Goal: Information Seeking & Learning: Learn about a topic

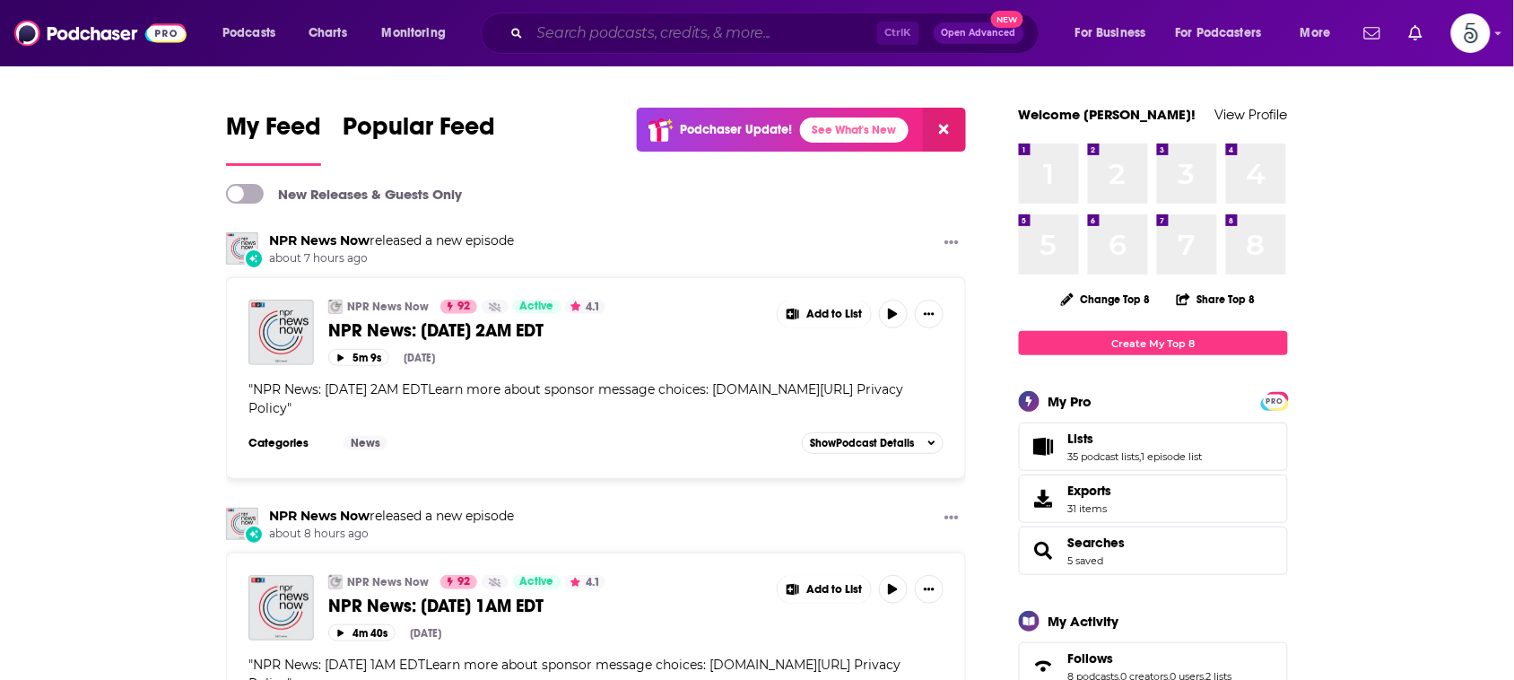
click at [620, 28] on input "Search podcasts, credits, & more..." at bounding box center [703, 33] width 347 height 29
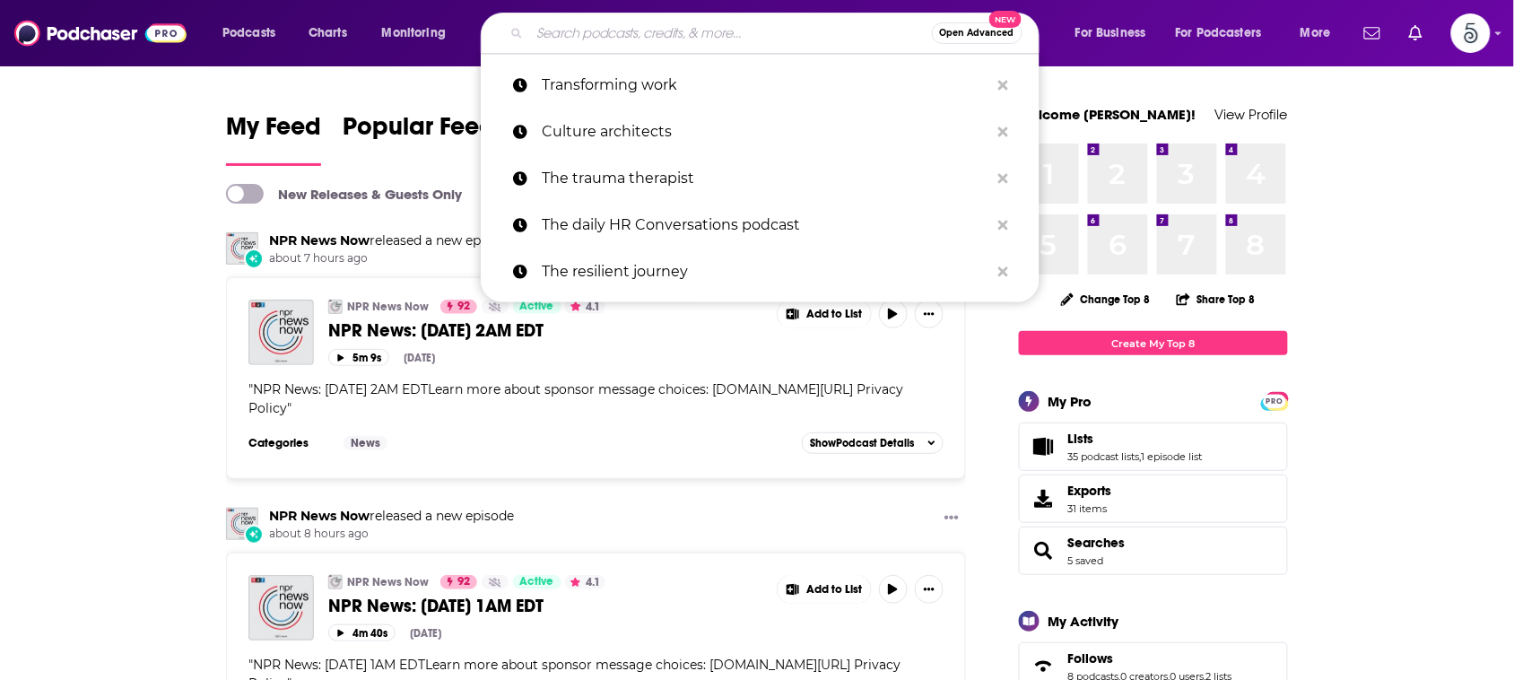
paste input "Practical AI The Capacity for Good"
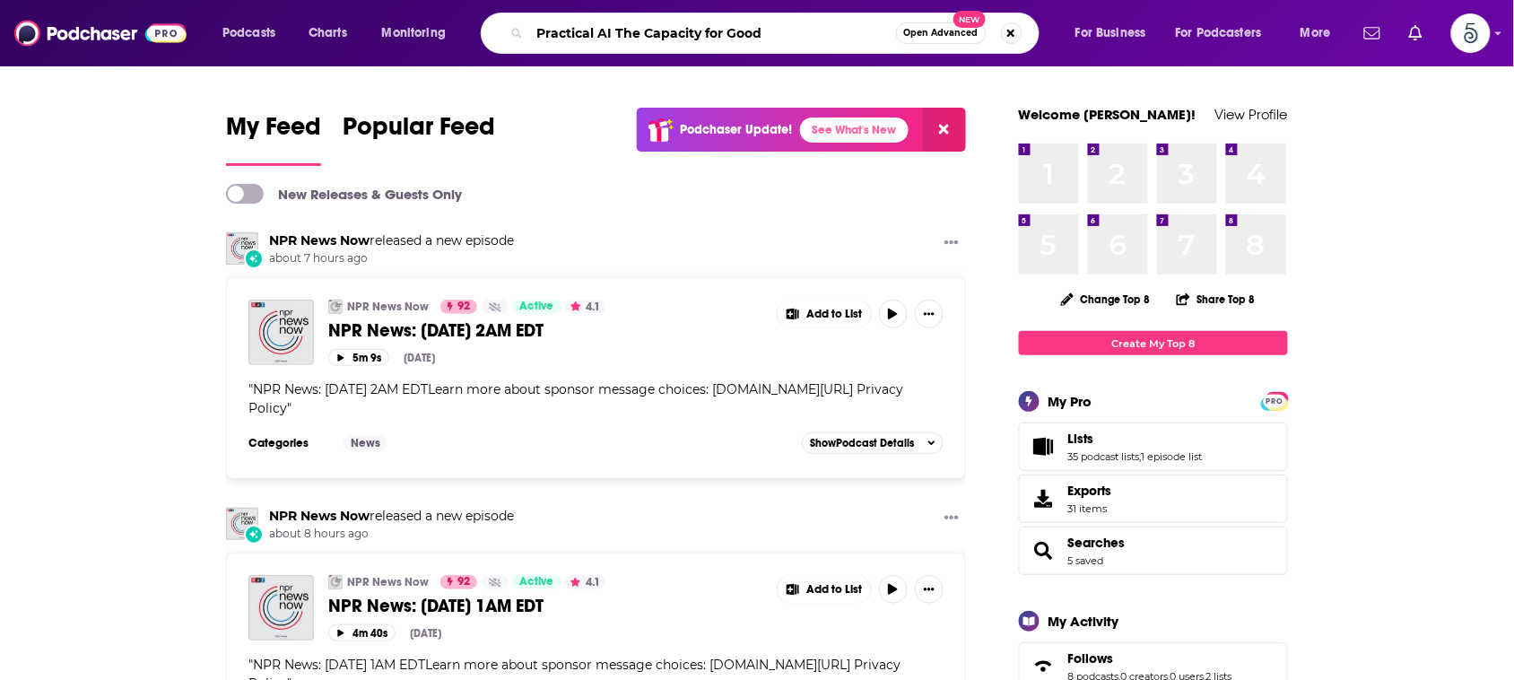
type input "Practical AI The Capacity for Good"
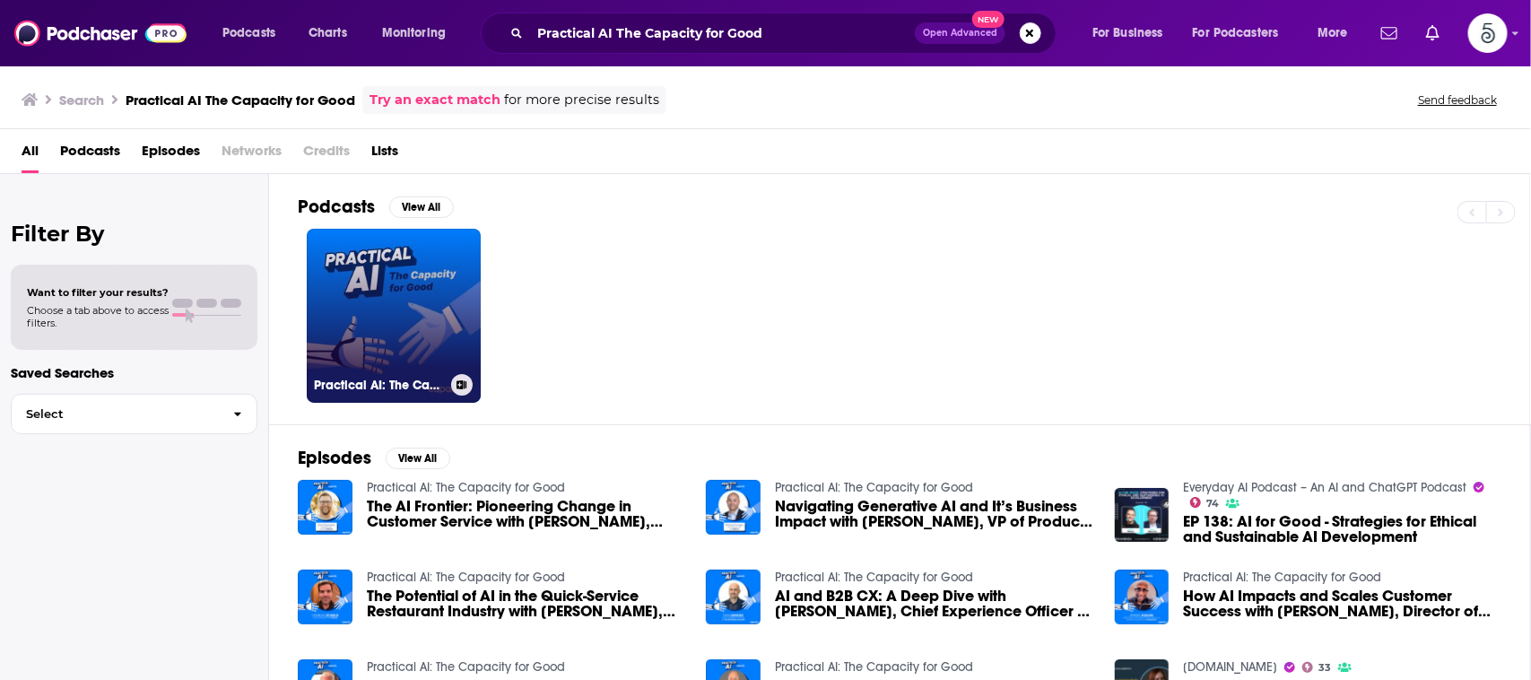
click at [347, 280] on link "Practical AI: The Capacity for Good" at bounding box center [394, 316] width 174 height 174
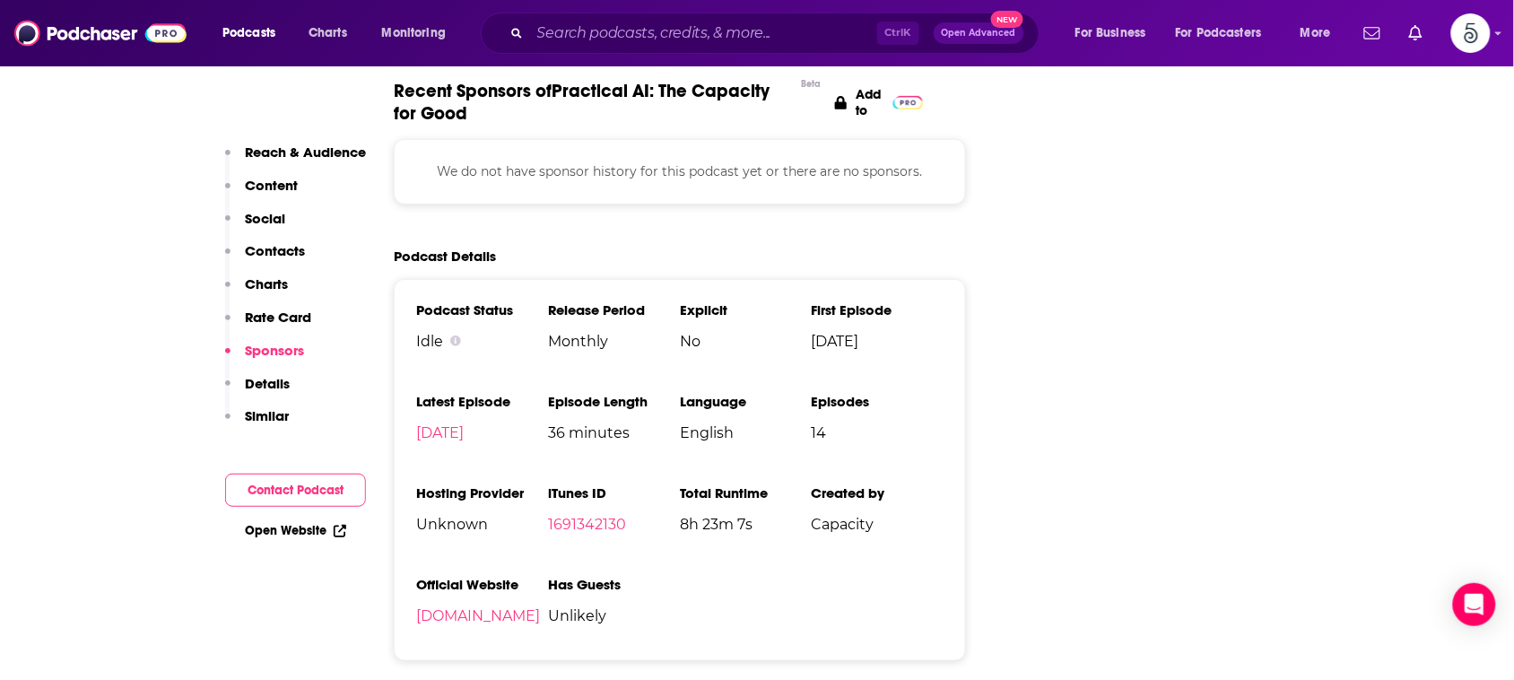
scroll to position [1944, 0]
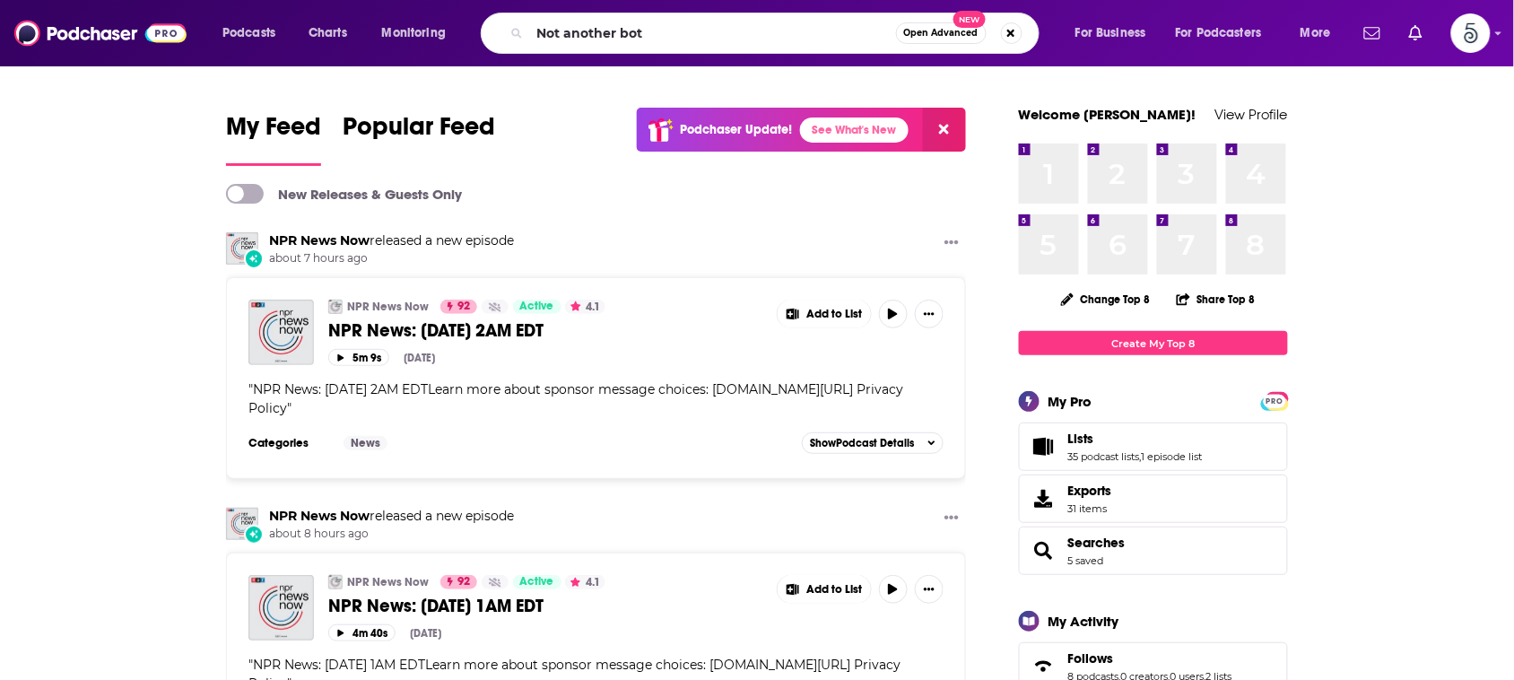
type input "Not another bot"
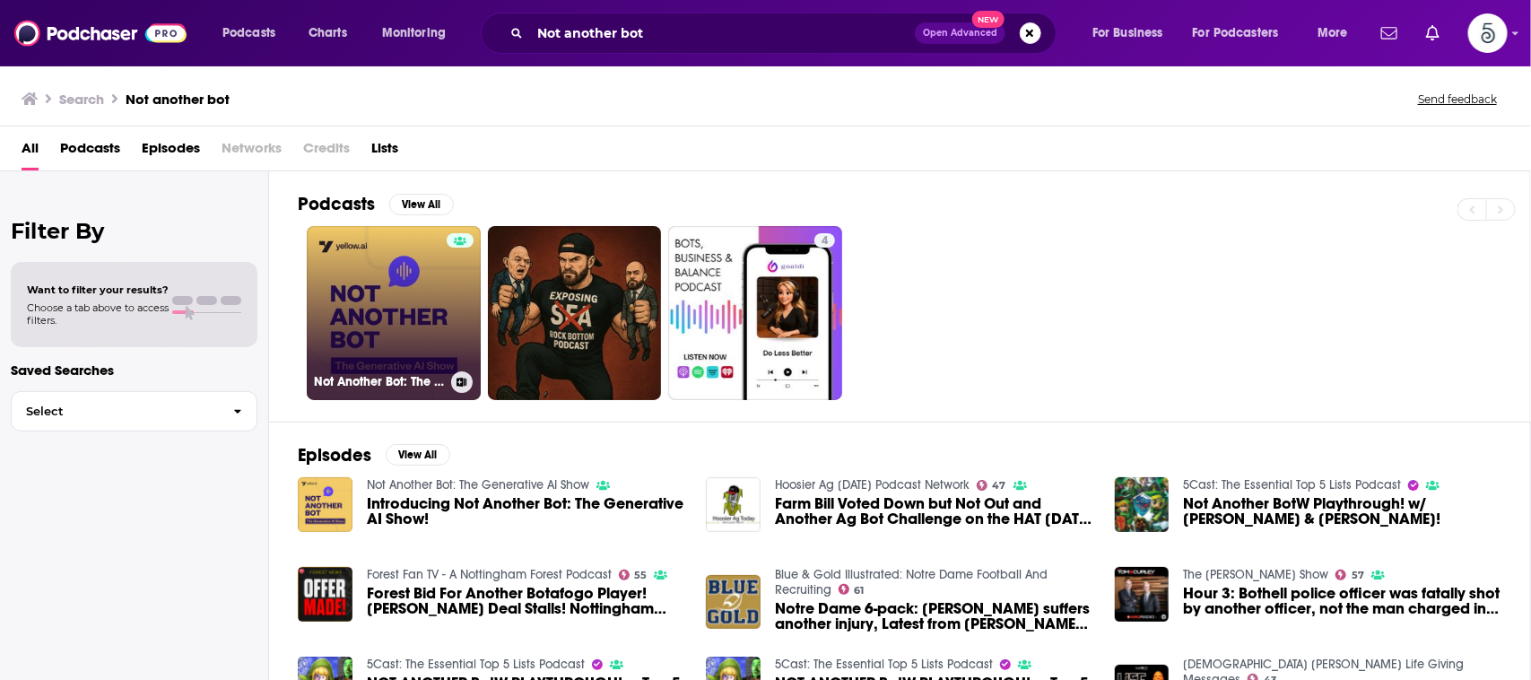
click at [383, 287] on link "Not Another Bot: The Generative AI Show" at bounding box center [394, 313] width 174 height 174
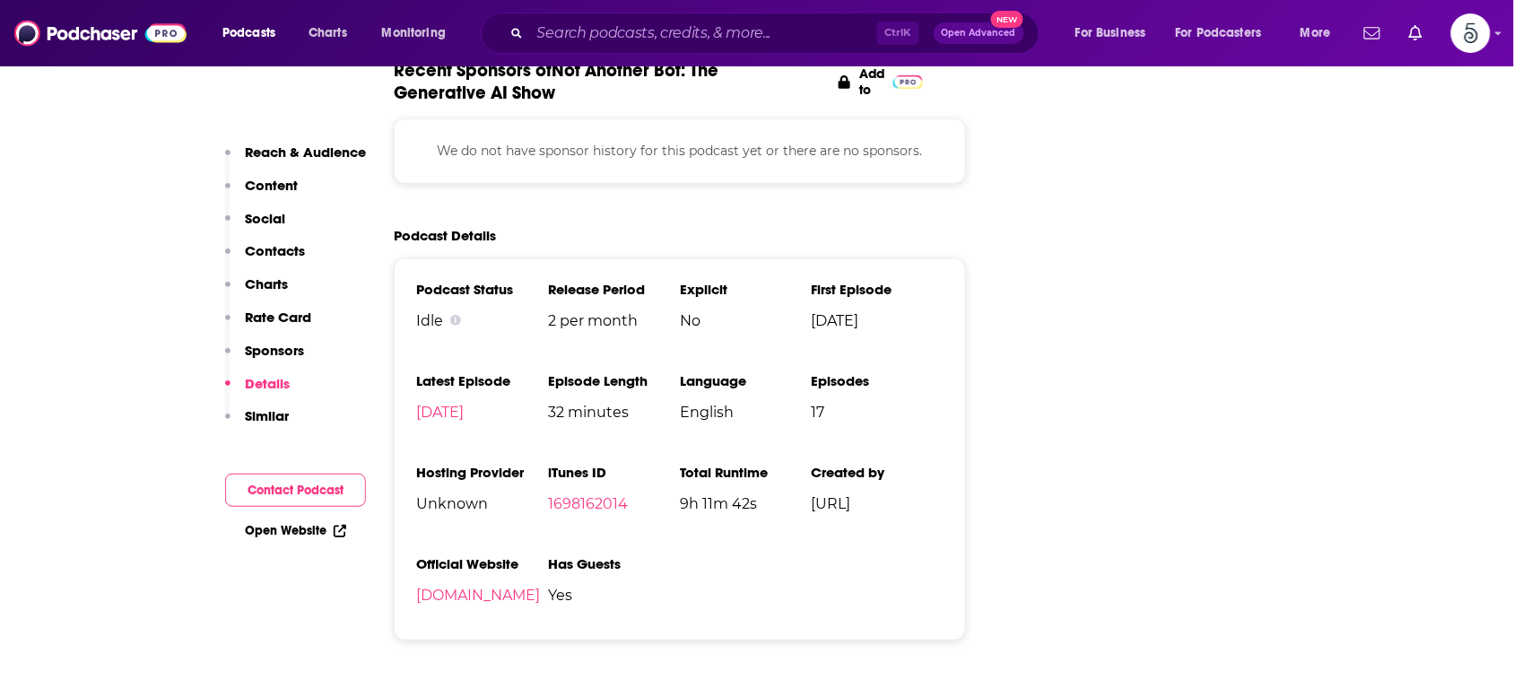
scroll to position [2197, 0]
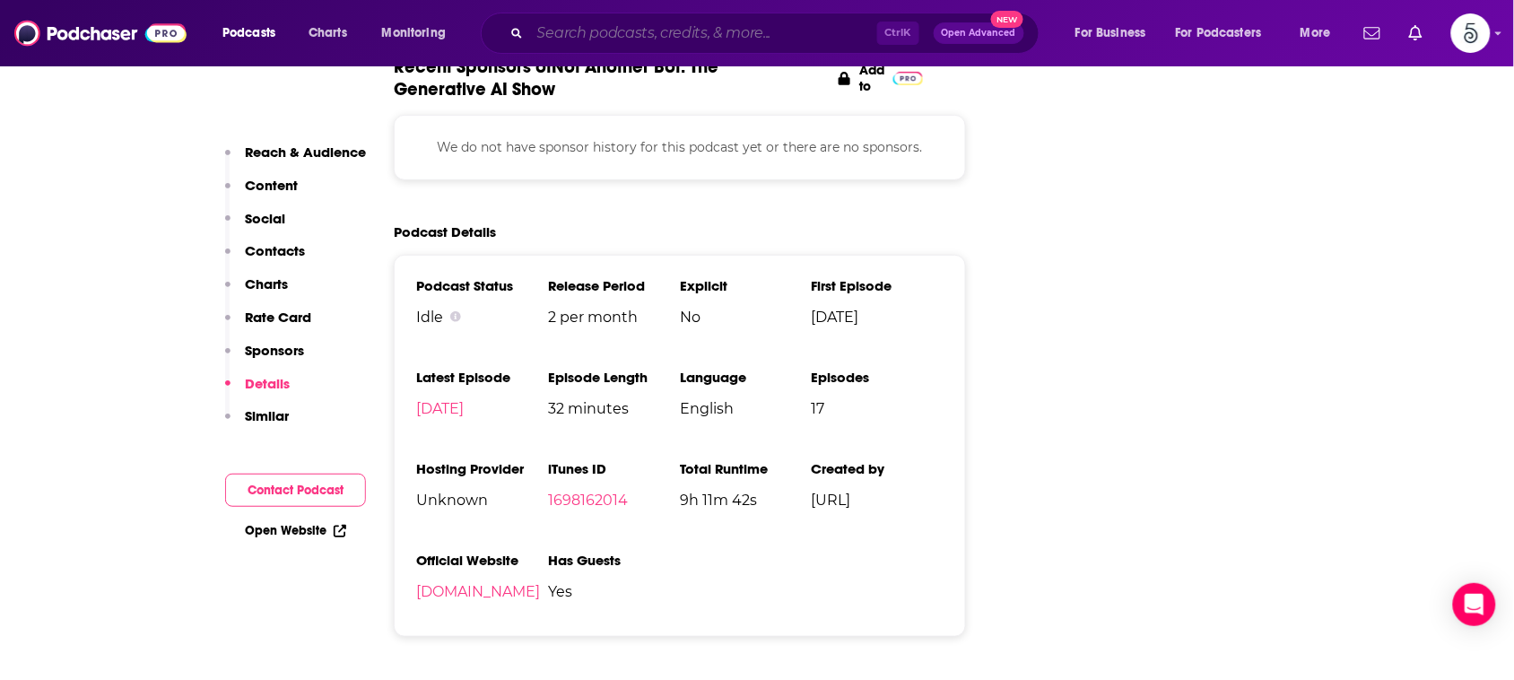
click at [772, 37] on input "Search podcasts, credits, & more..." at bounding box center [703, 33] width 347 height 29
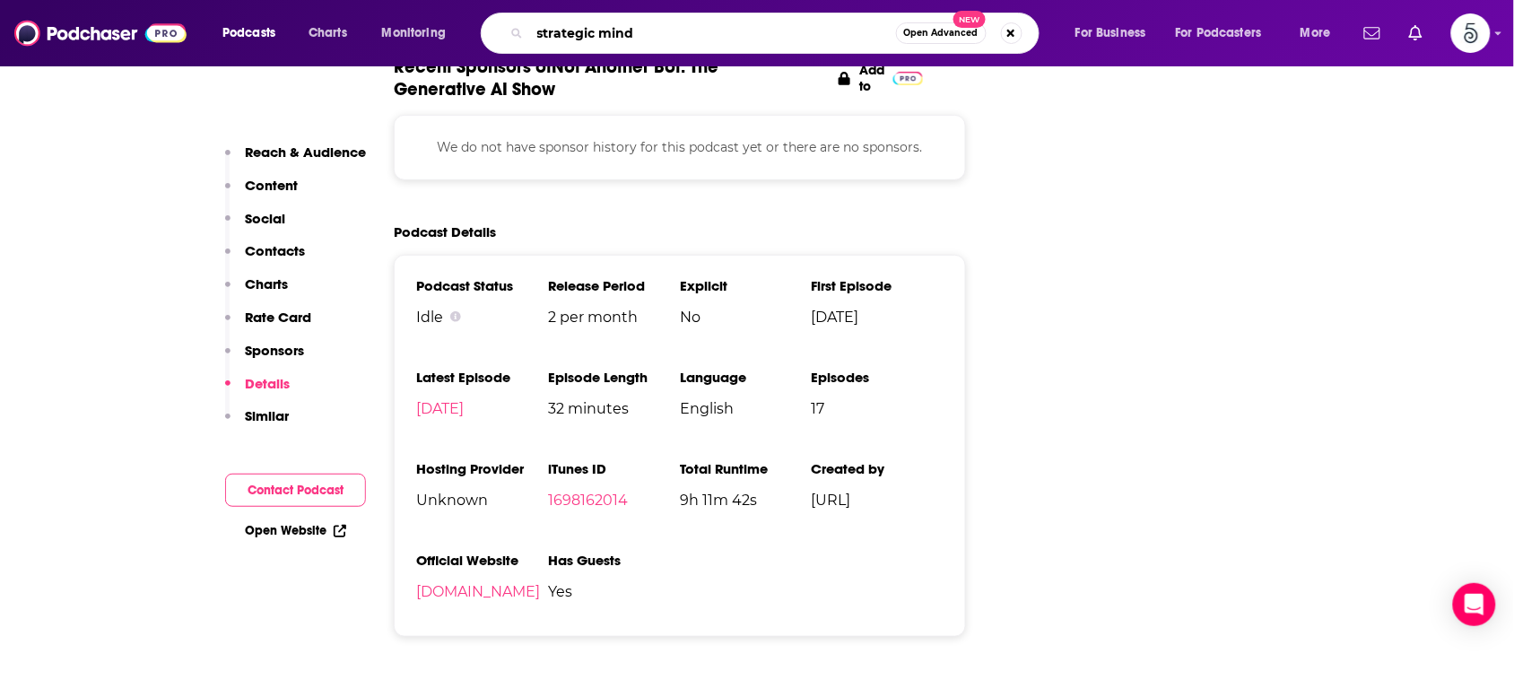
type input "strategic minds"
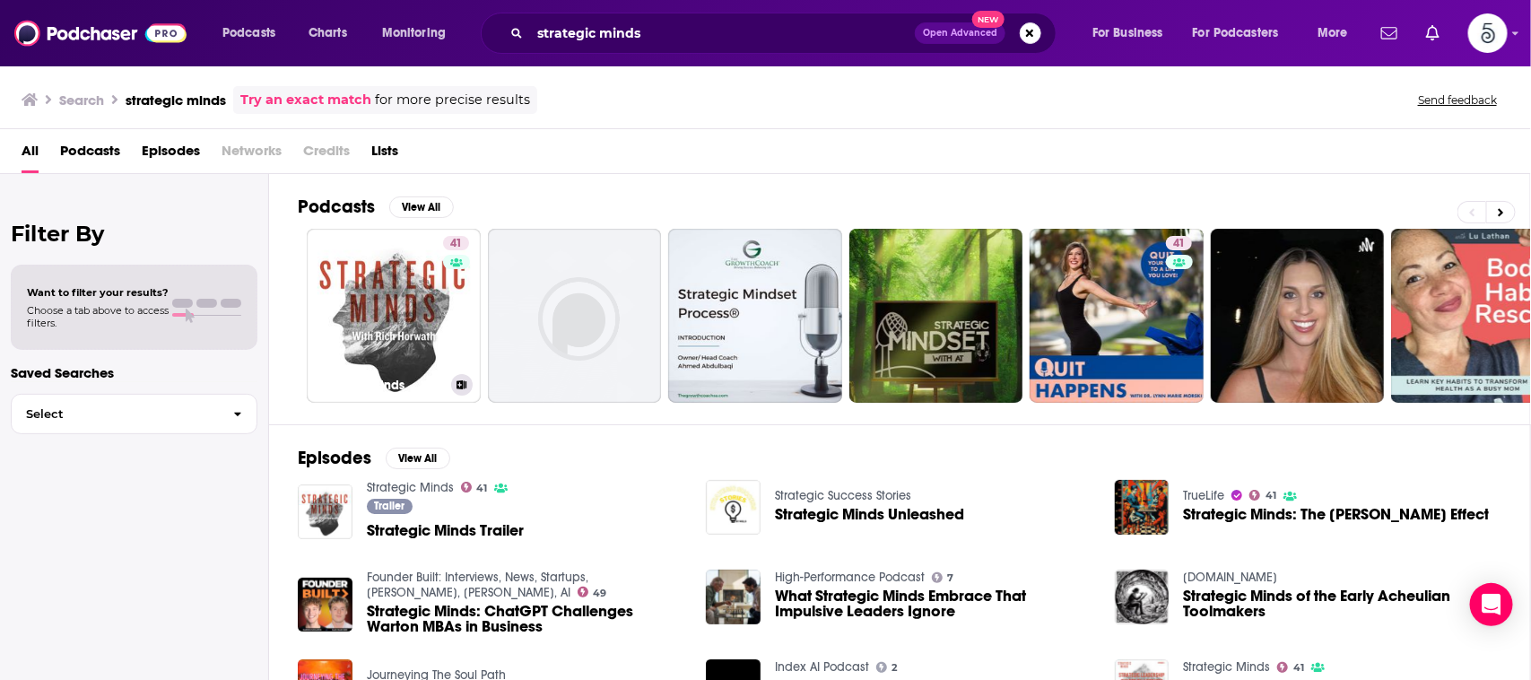
click at [427, 270] on link "41 Strategic Minds" at bounding box center [394, 316] width 174 height 174
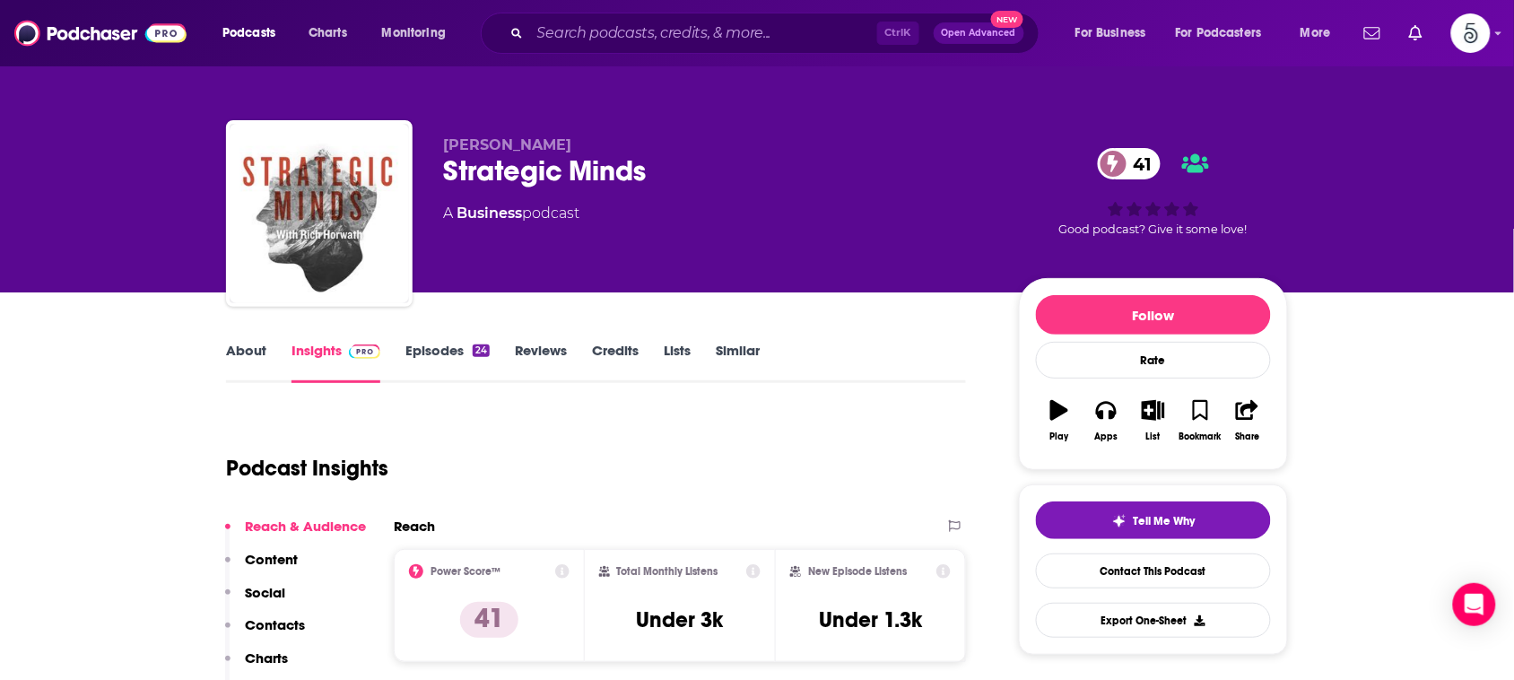
click at [249, 348] on link "About" at bounding box center [246, 362] width 40 height 41
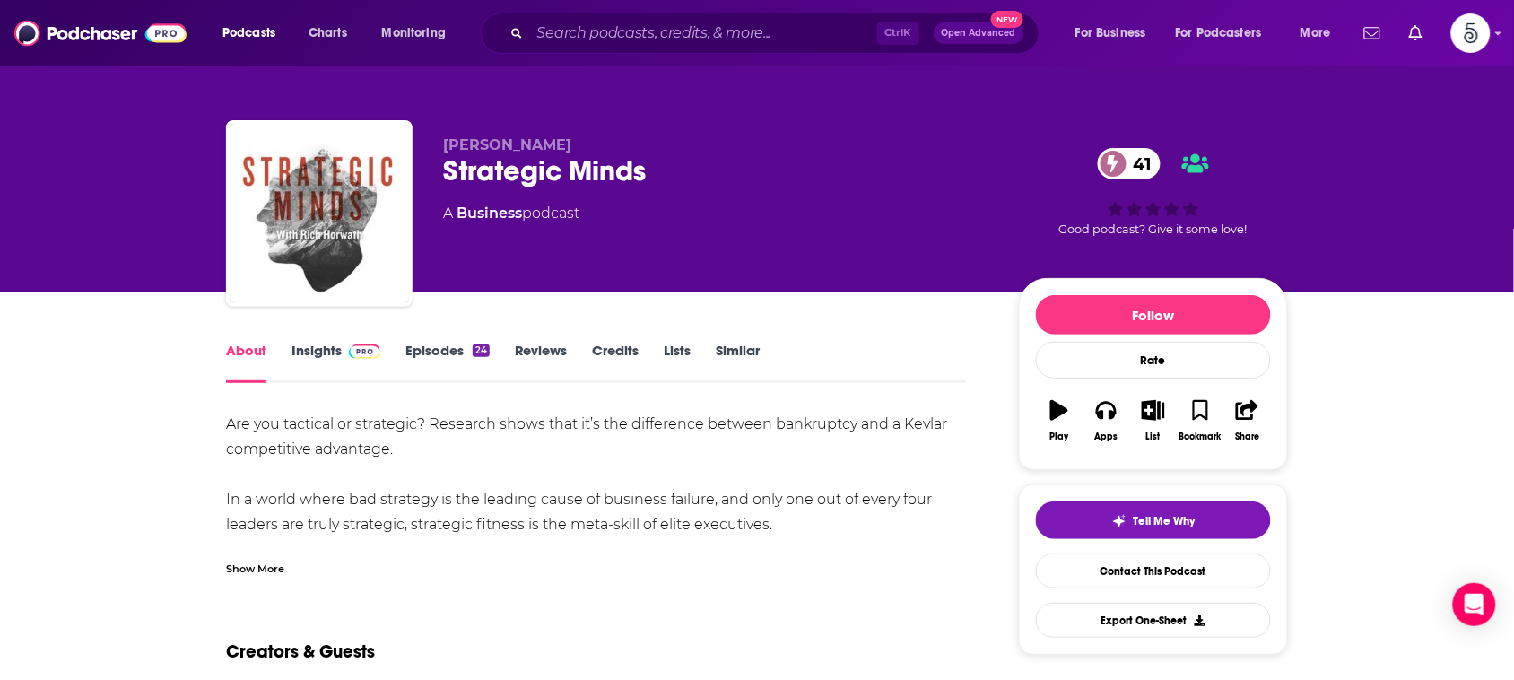
click at [239, 566] on div "Show More" at bounding box center [255, 567] width 58 height 17
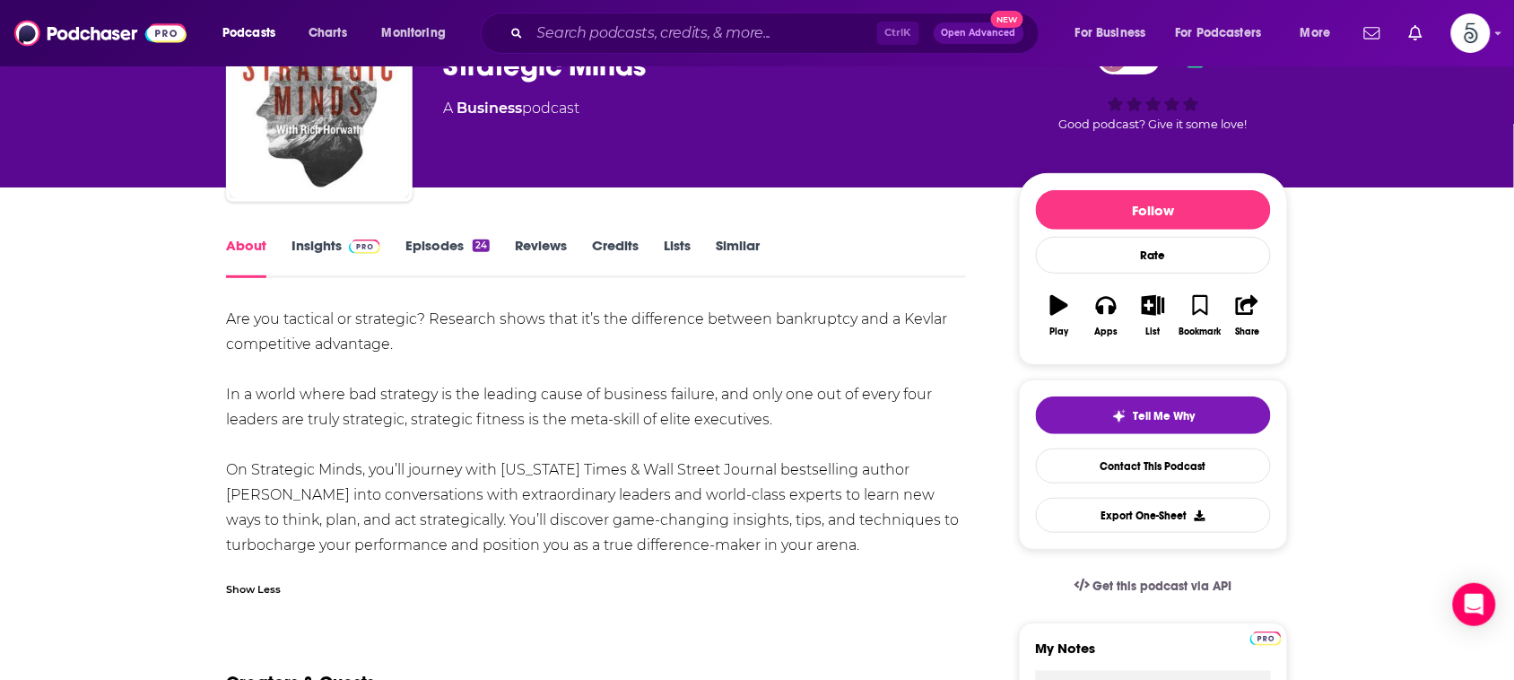
scroll to position [135, 0]
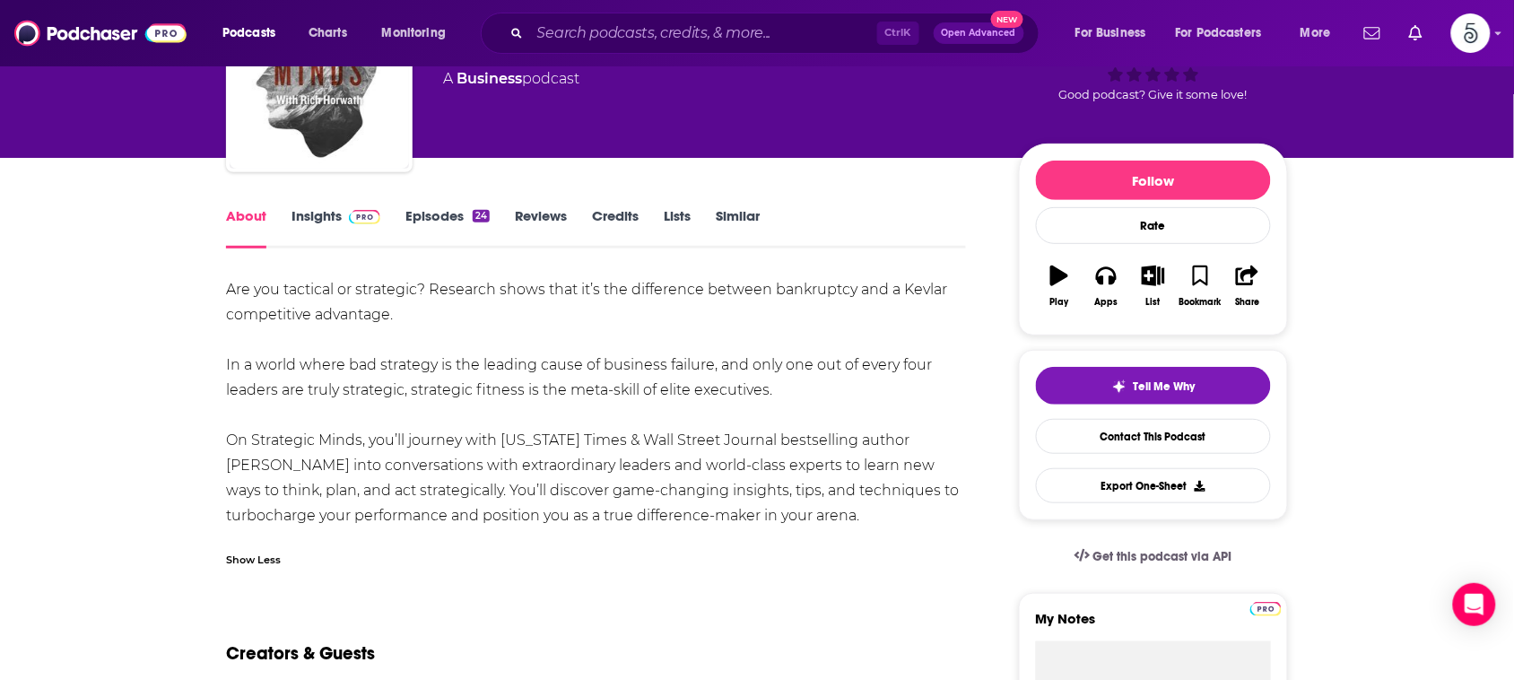
click at [554, 384] on div "Are you tactical or strategic? Research shows that it’s the difference between …" at bounding box center [596, 402] width 740 height 251
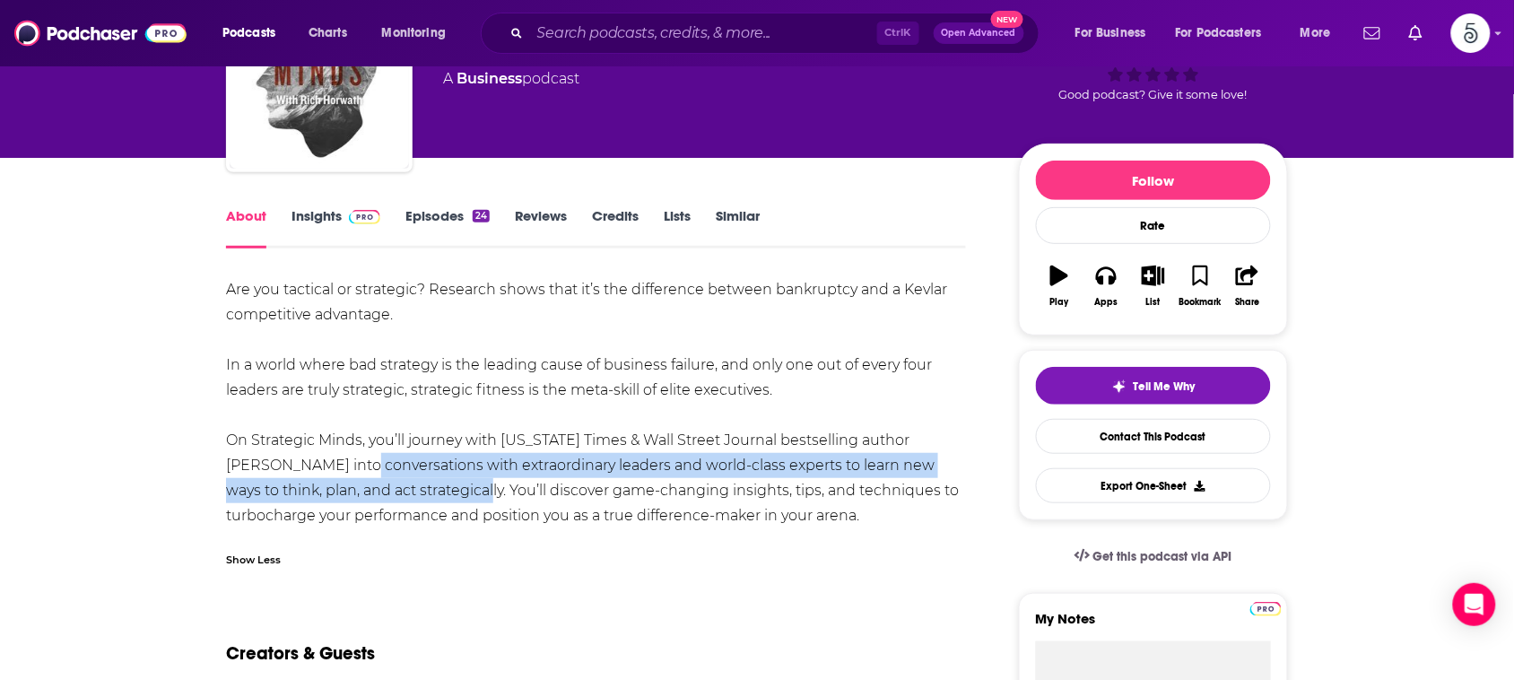
drag, startPoint x: 329, startPoint y: 464, endPoint x: 450, endPoint y: 494, distance: 124.8
click at [450, 494] on div "Are you tactical or strategic? Research shows that it’s the difference between …" at bounding box center [596, 402] width 740 height 251
copy div "onversations with extraordinary leaders and world-class experts to learn new wa…"
click at [319, 216] on link "Insights" at bounding box center [335, 227] width 89 height 41
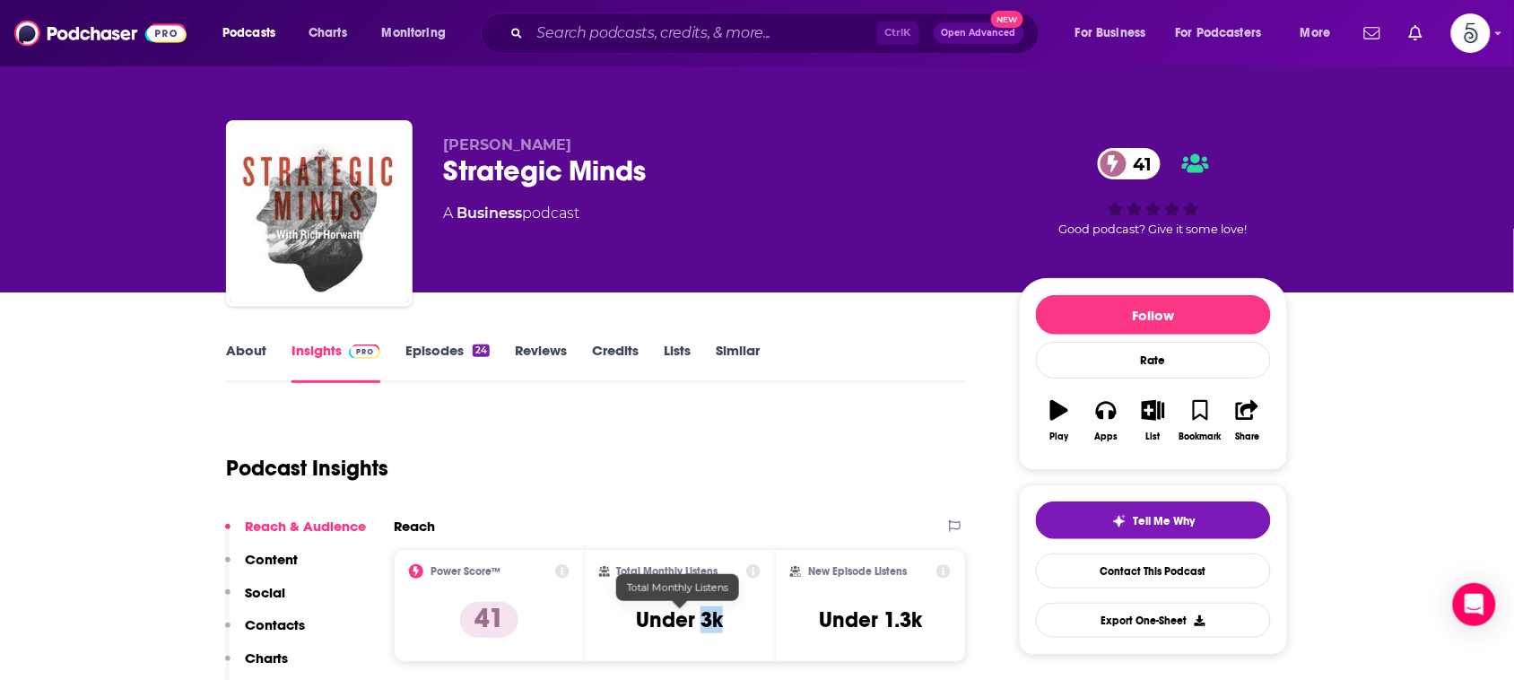
drag, startPoint x: 735, startPoint y: 621, endPoint x: 699, endPoint y: 623, distance: 36.0
click at [699, 623] on div "Total Monthly Listens Under 3k" at bounding box center [680, 605] width 162 height 82
copy h3 "3k"
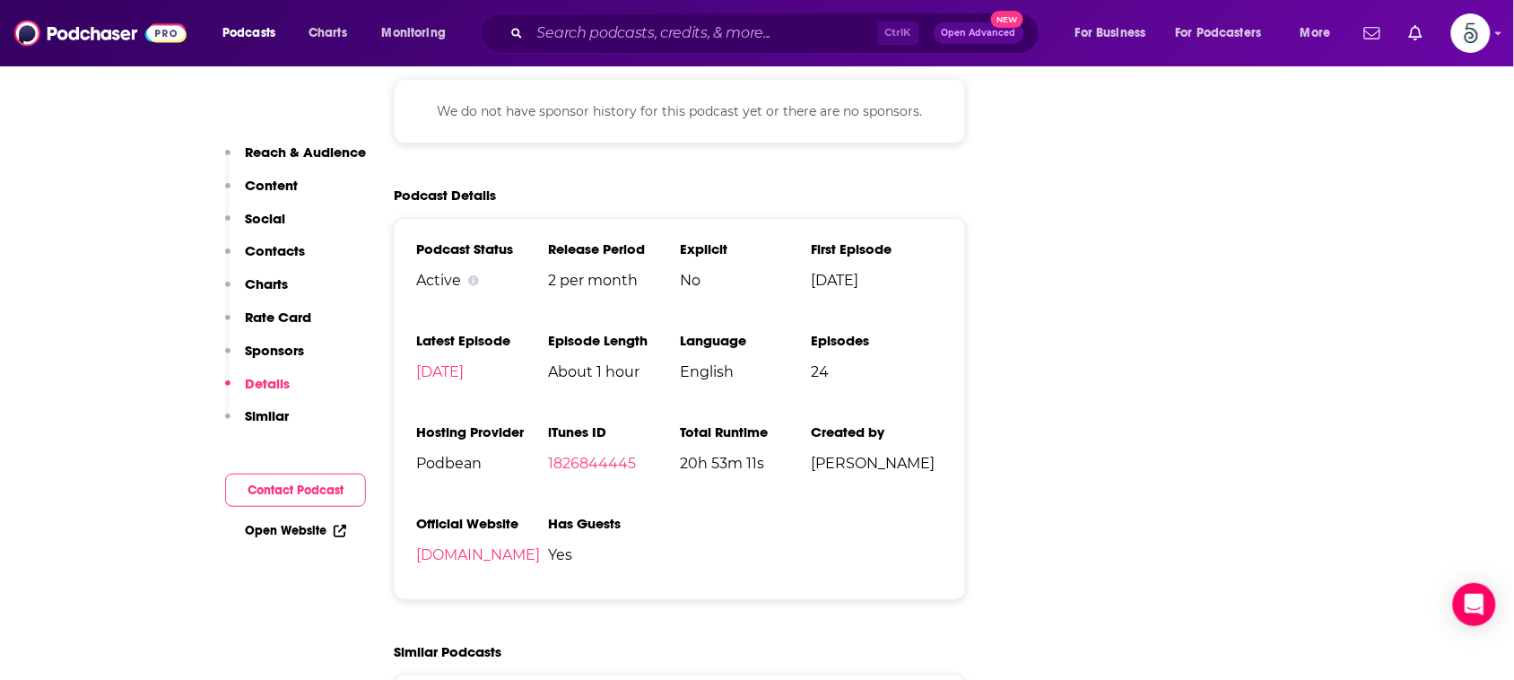
scroll to position [2197, 0]
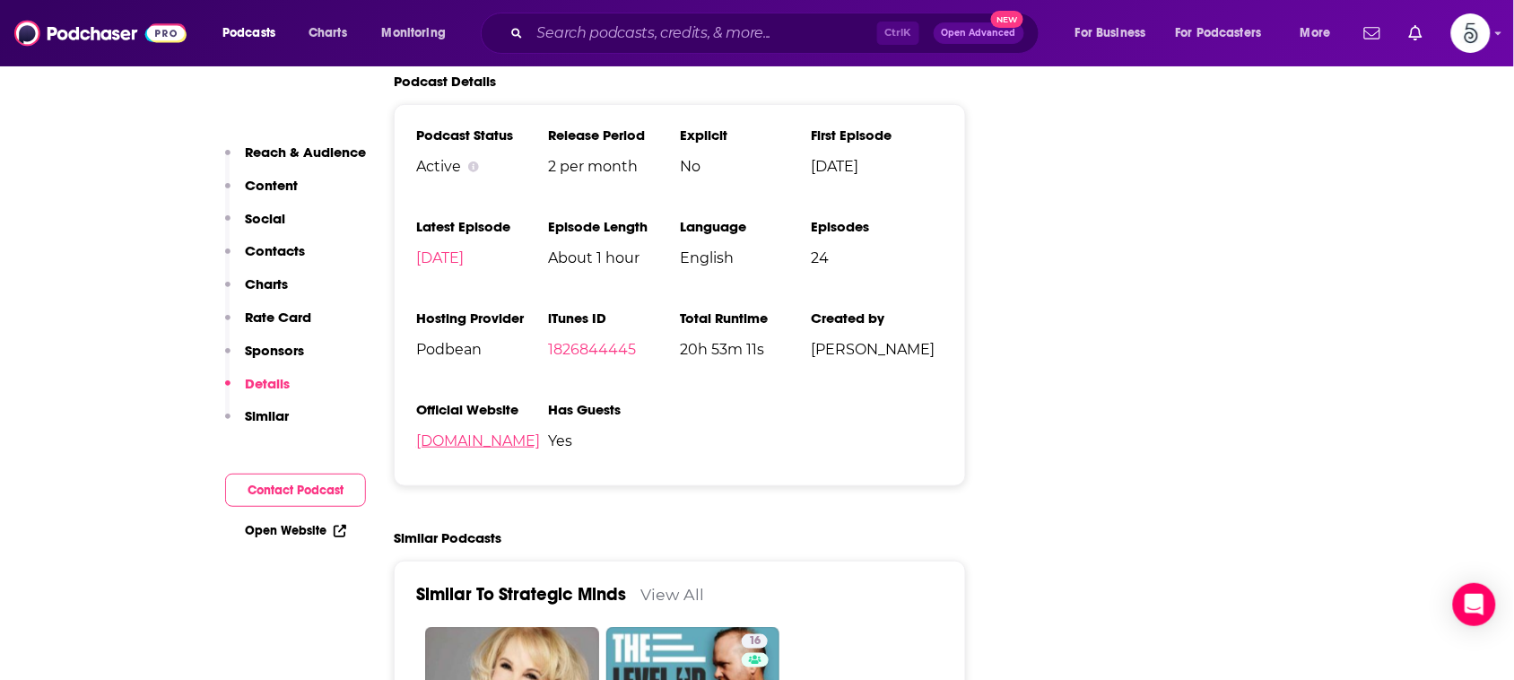
click at [520, 449] on link "[DOMAIN_NAME]" at bounding box center [478, 440] width 124 height 17
